Goal: Information Seeking & Learning: Check status

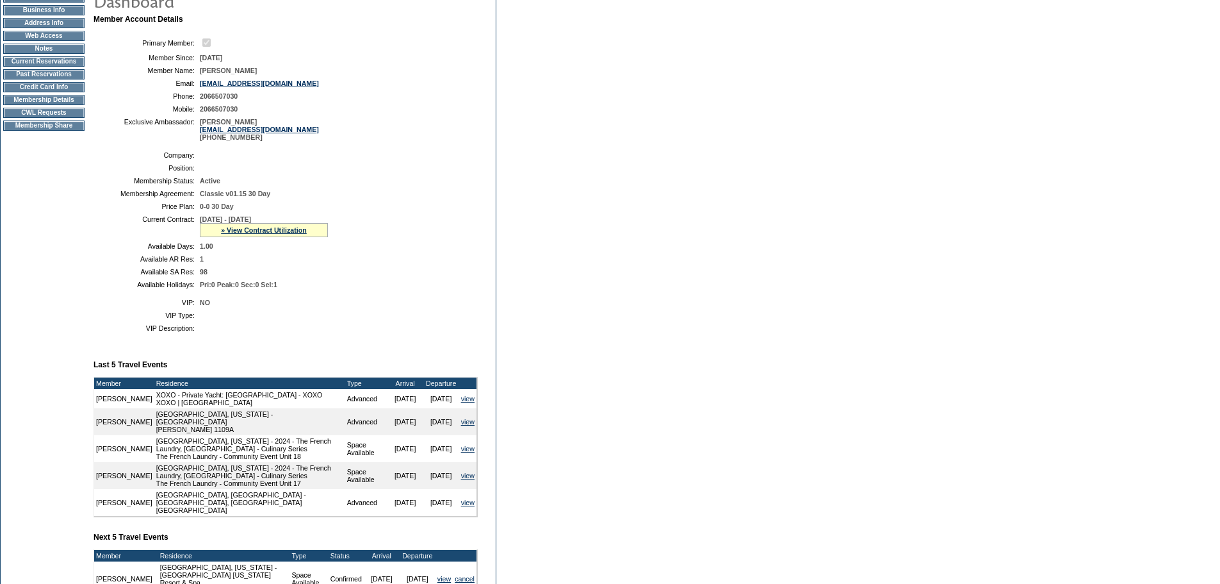
scroll to position [358, 0]
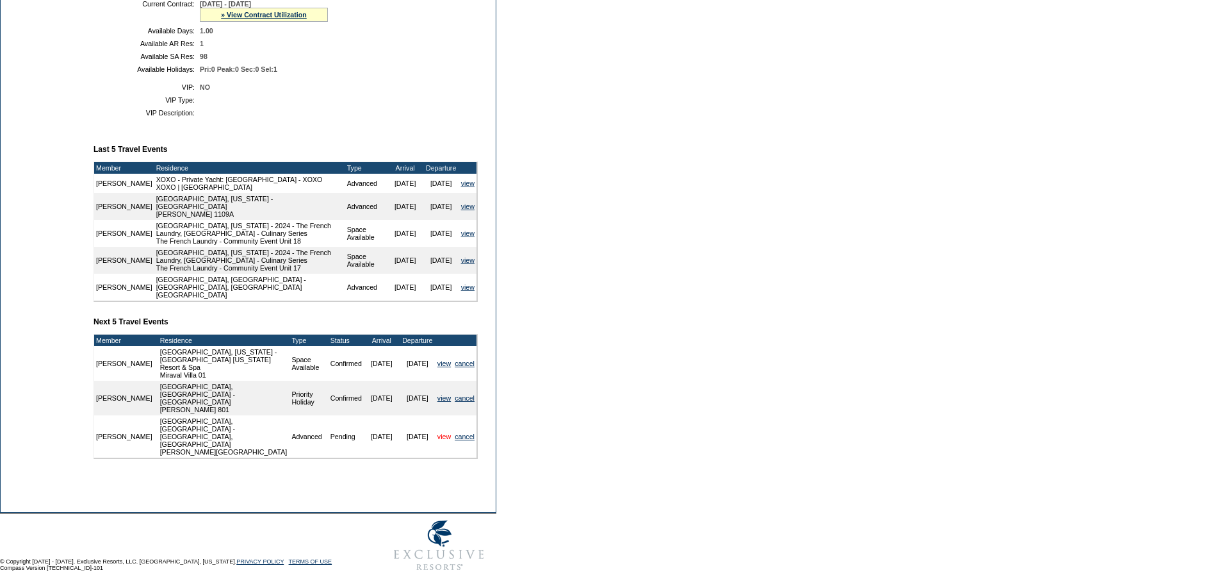
click at [439, 432] on link "view" at bounding box center [443, 436] width 13 height 8
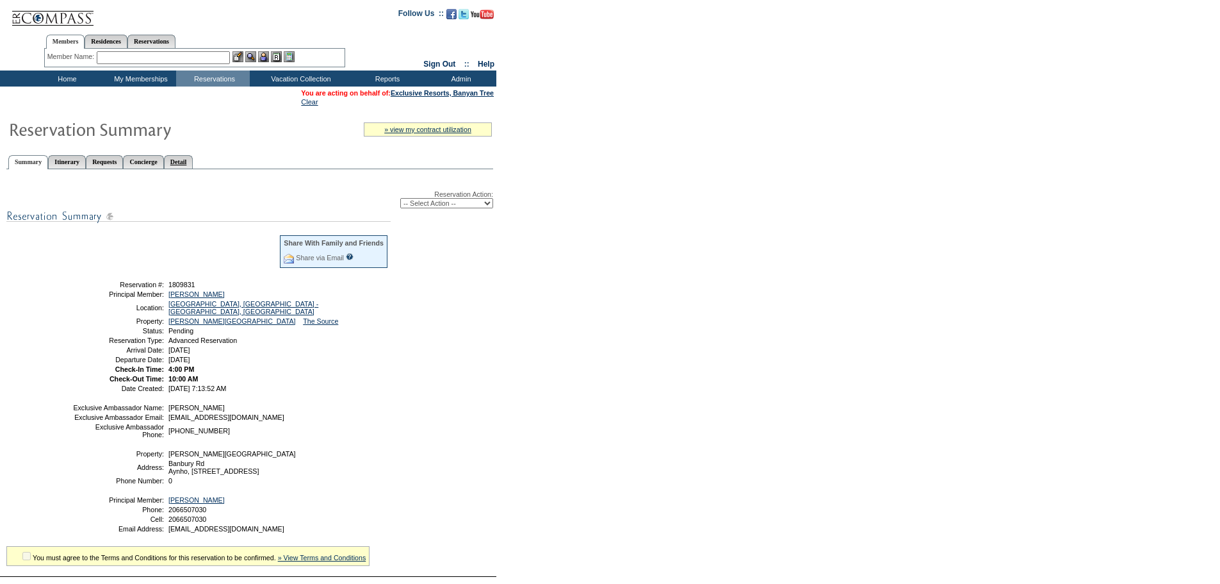
click at [193, 163] on link "Detail" at bounding box center [178, 161] width 29 height 13
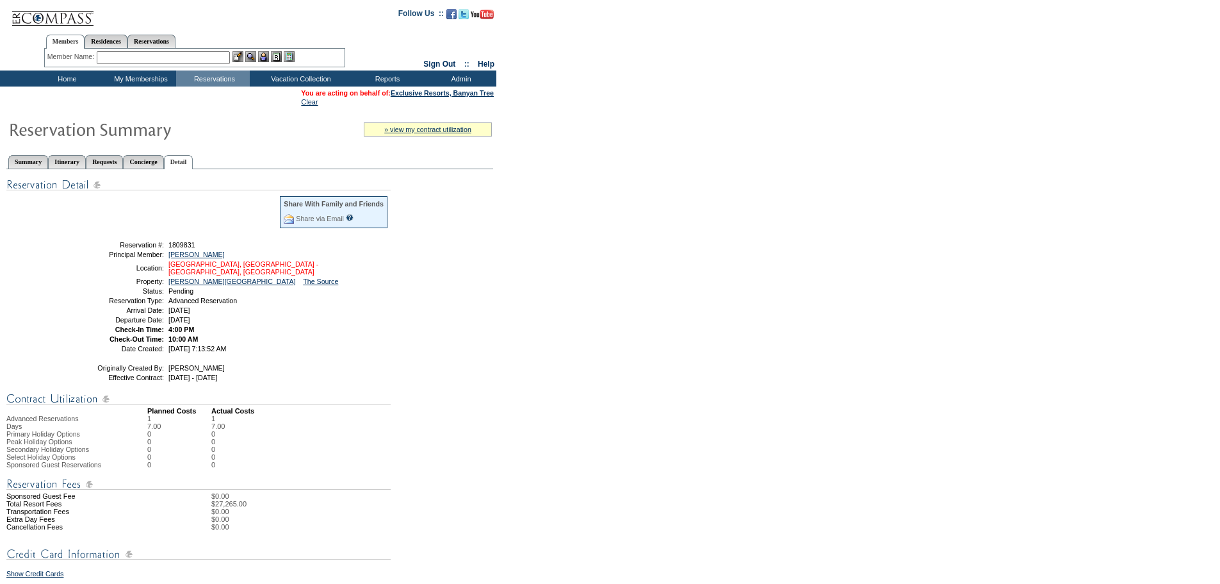
click at [194, 270] on link "[GEOGRAPHIC_DATA], [GEOGRAPHIC_DATA] - [GEOGRAPHIC_DATA], [GEOGRAPHIC_DATA]" at bounding box center [243, 267] width 150 height 15
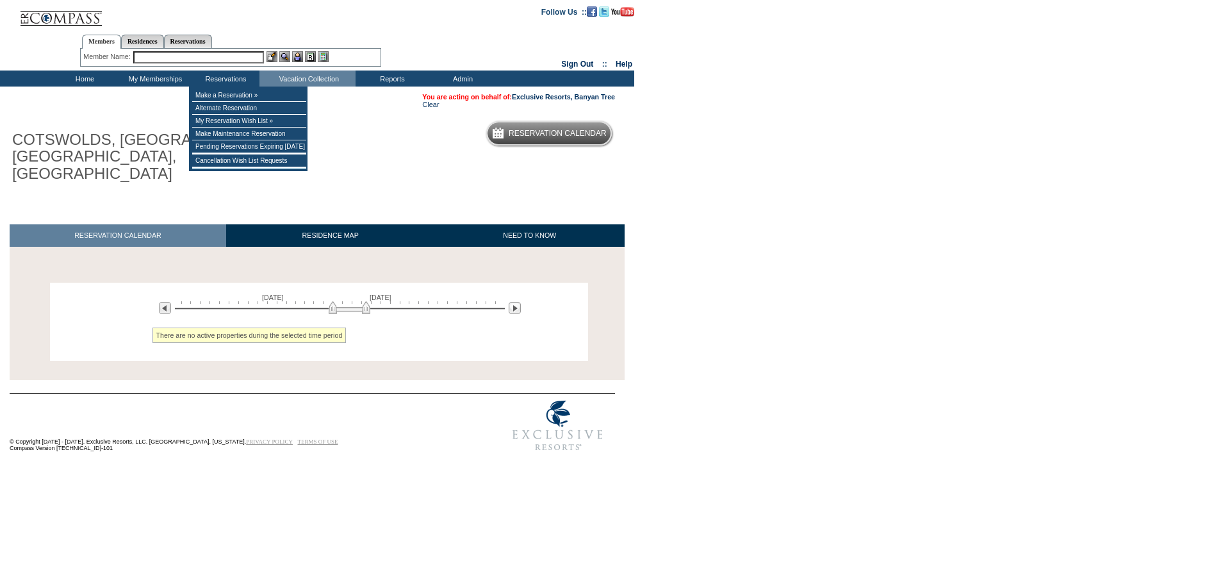
click at [222, 56] on input "text" at bounding box center [198, 57] width 131 height 12
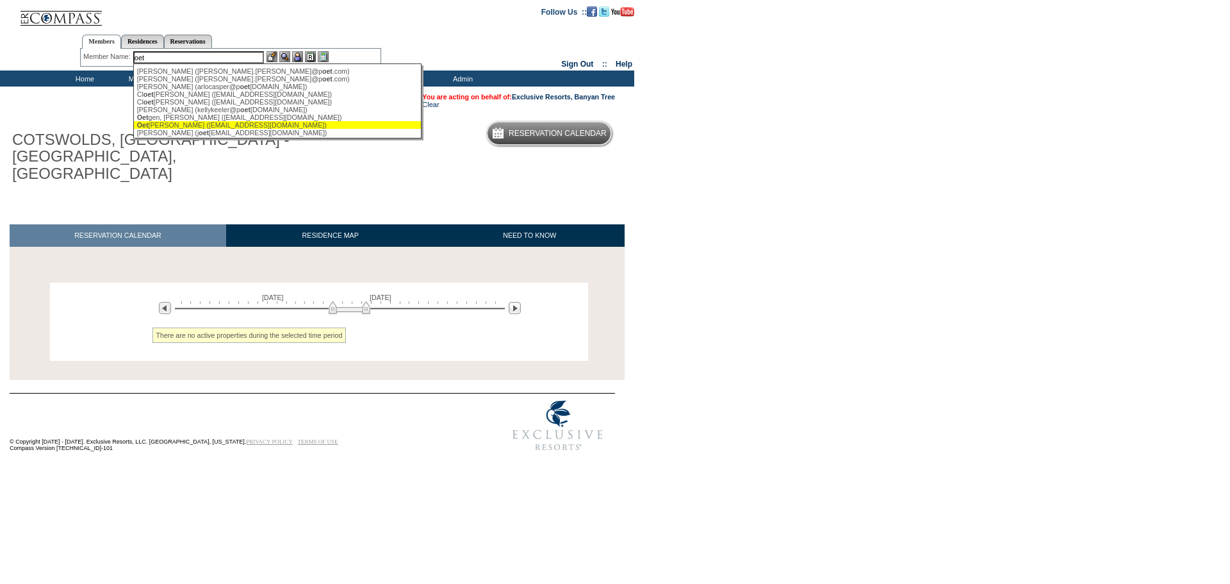
click at [201, 129] on div "Oet gen, Stephen (sdoetgen@gmail.com)" at bounding box center [278, 125] width 282 height 8
type input "Oetgen, Stephen (sdoetgen@gmail.com)"
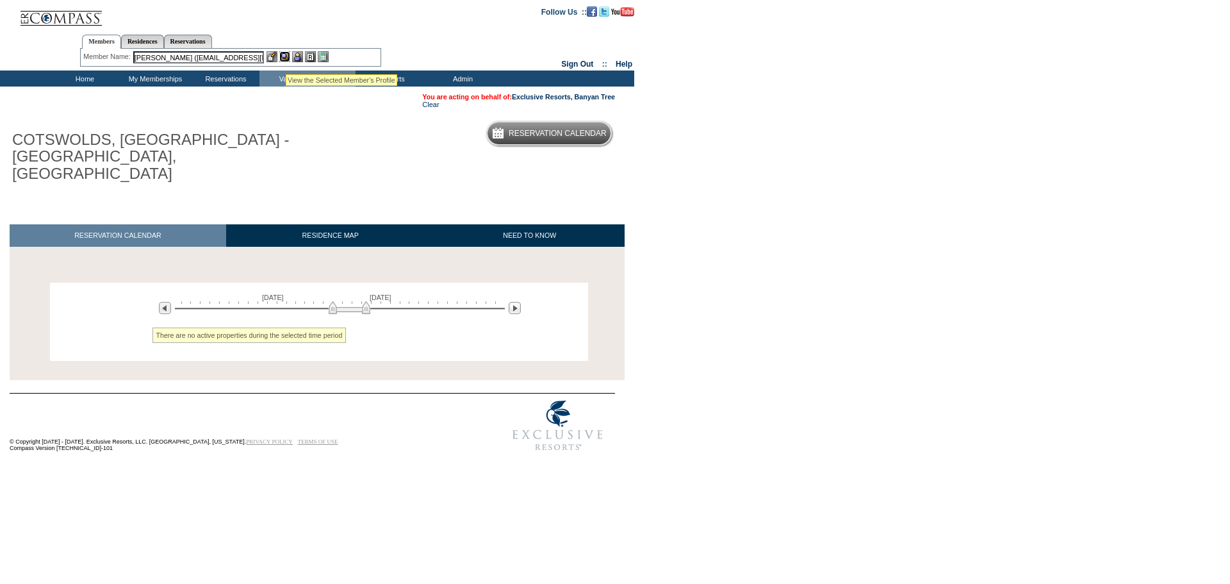
click at [286, 58] on img at bounding box center [284, 56] width 11 height 11
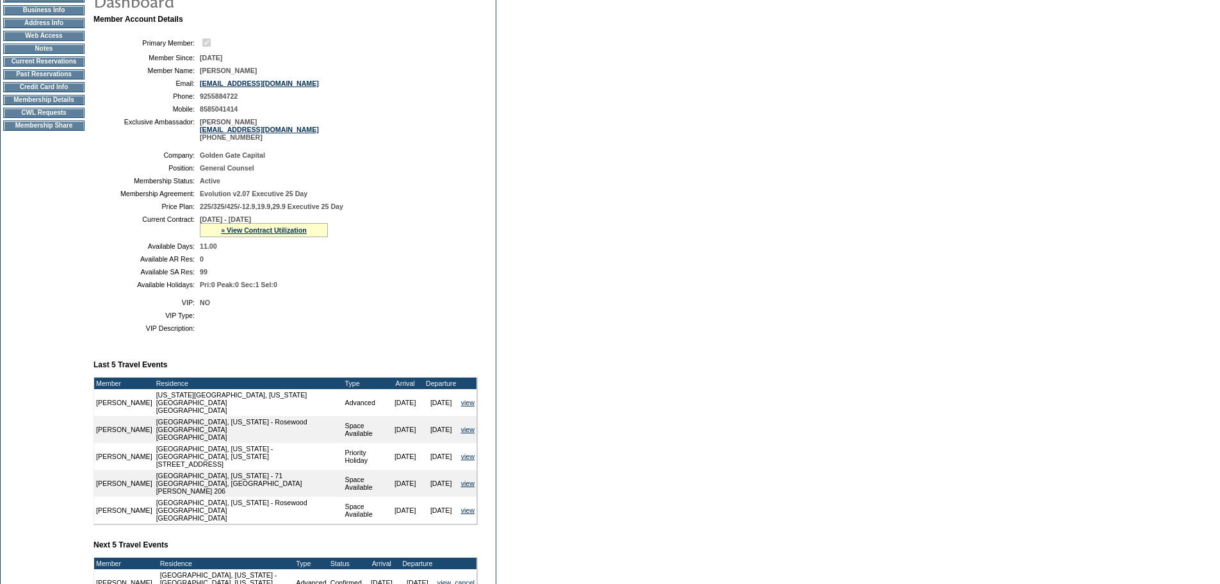
scroll to position [375, 0]
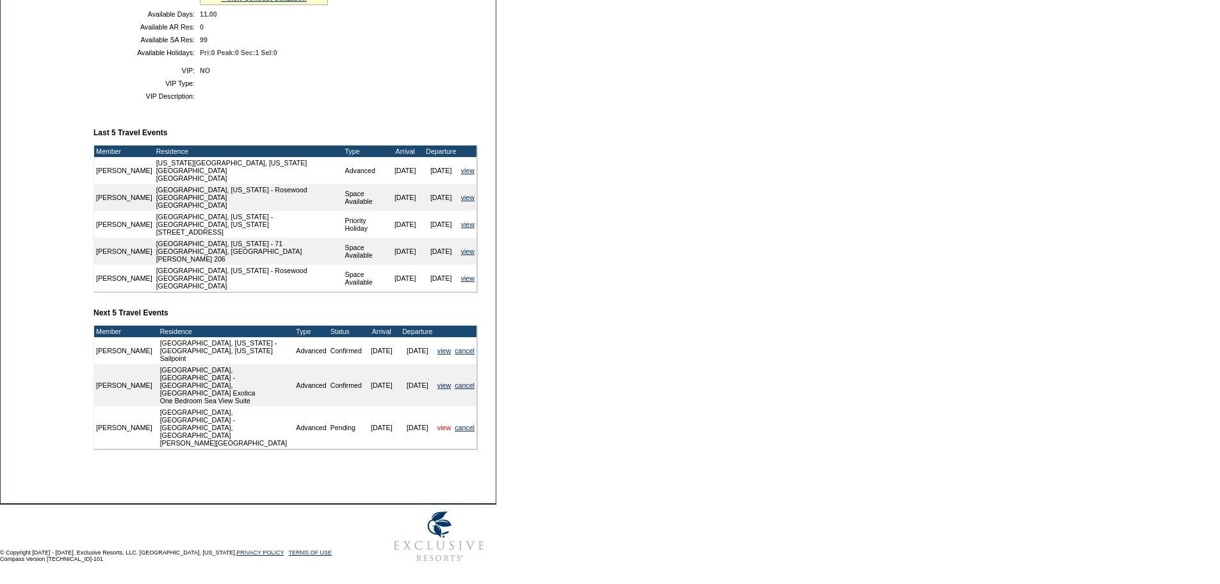
click at [437, 427] on link "view" at bounding box center [443, 427] width 13 height 8
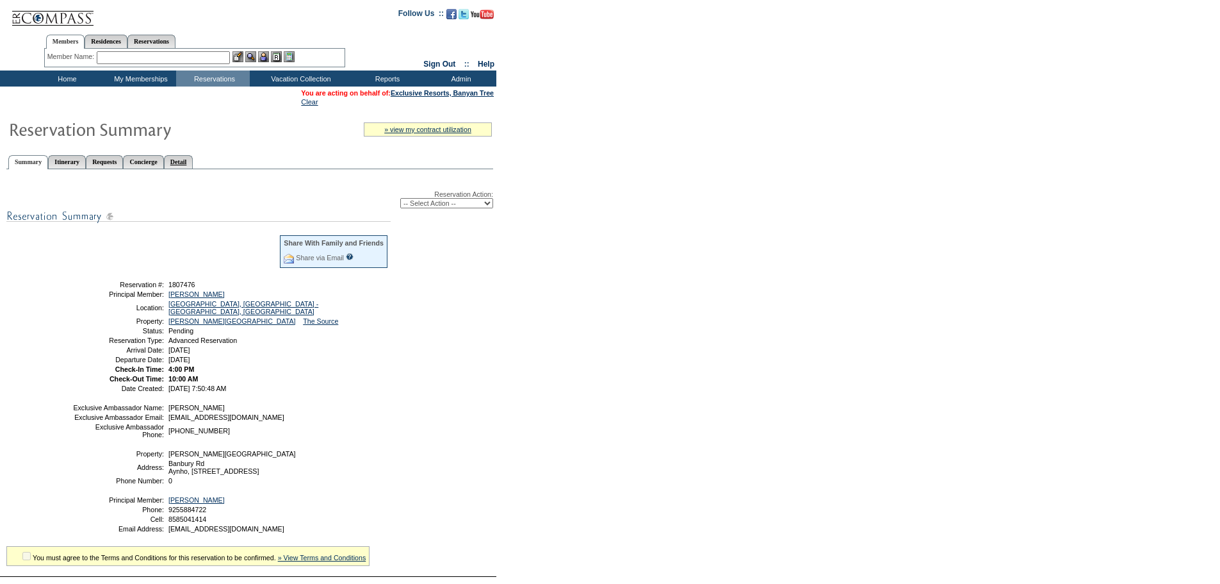
click at [193, 165] on link "Detail" at bounding box center [178, 161] width 29 height 13
